Goal: Task Accomplishment & Management: Manage account settings

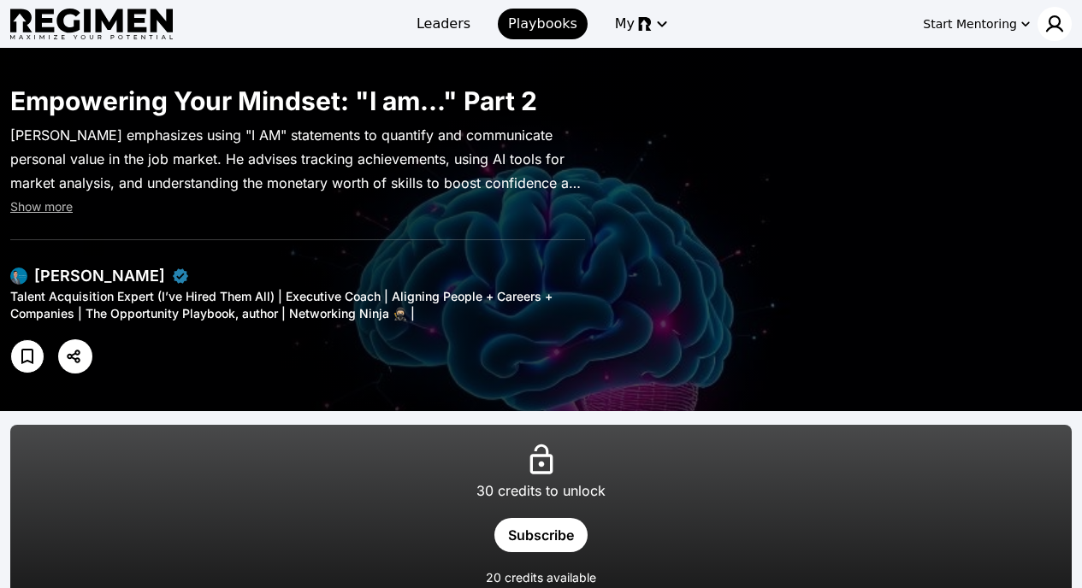
click at [1046, 24] on img at bounding box center [1054, 24] width 21 height 21
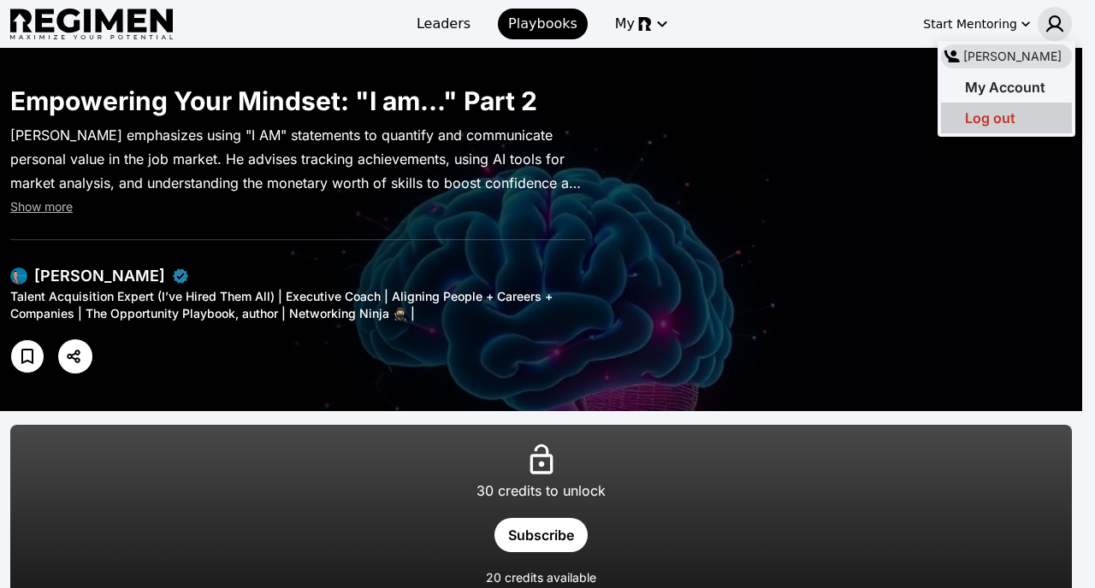
click at [994, 111] on span "Log out" at bounding box center [990, 117] width 50 height 17
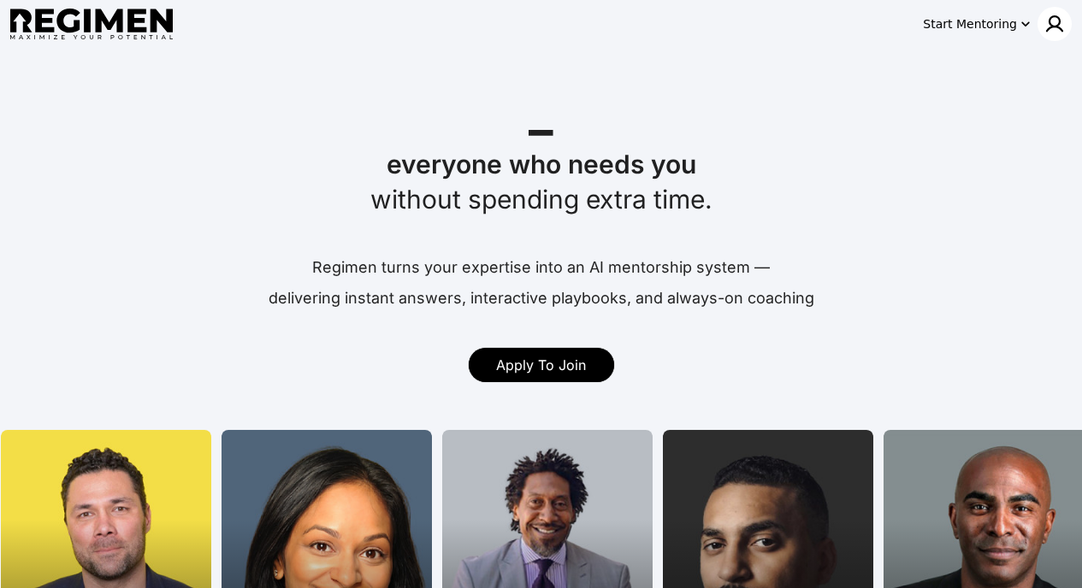
click at [1048, 27] on img at bounding box center [1054, 24] width 21 height 21
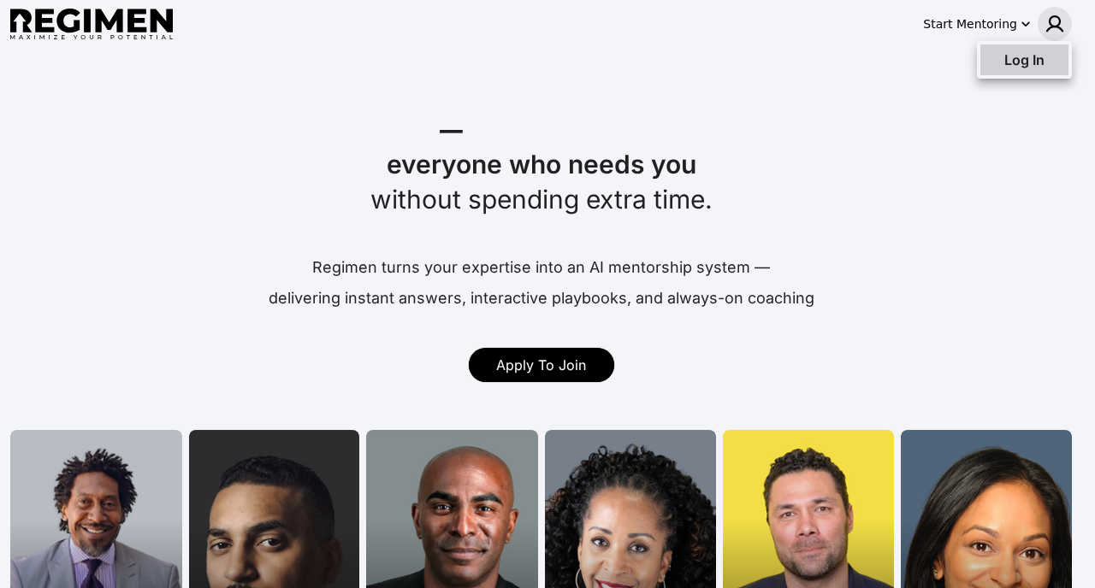
click at [1018, 68] on div "Log In" at bounding box center [1012, 60] width 64 height 21
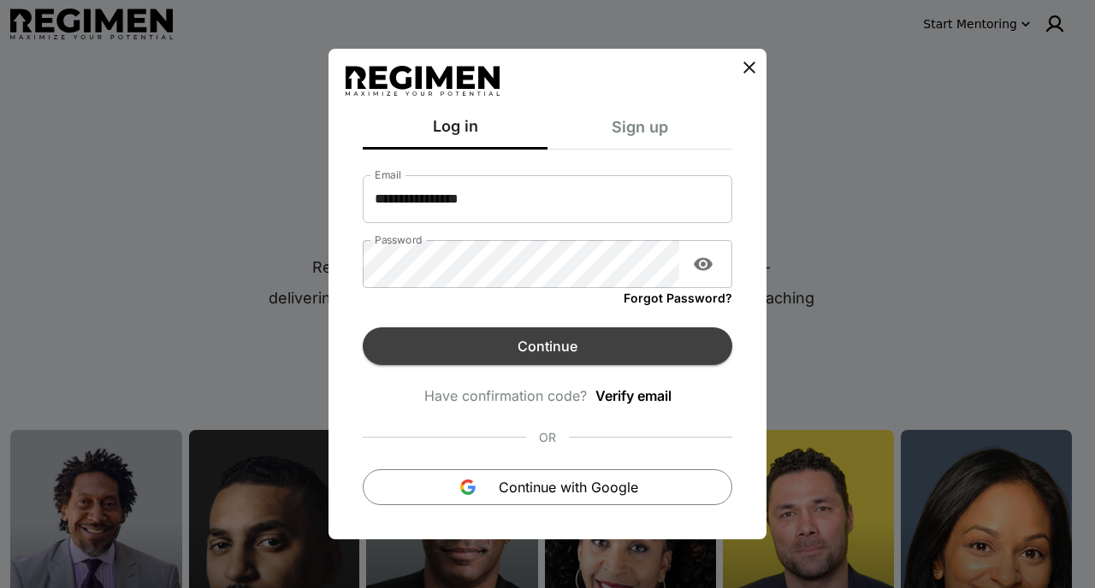
click at [561, 348] on button "Continue" at bounding box center [547, 347] width 369 height 38
